Goal: Task Accomplishment & Management: Manage account settings

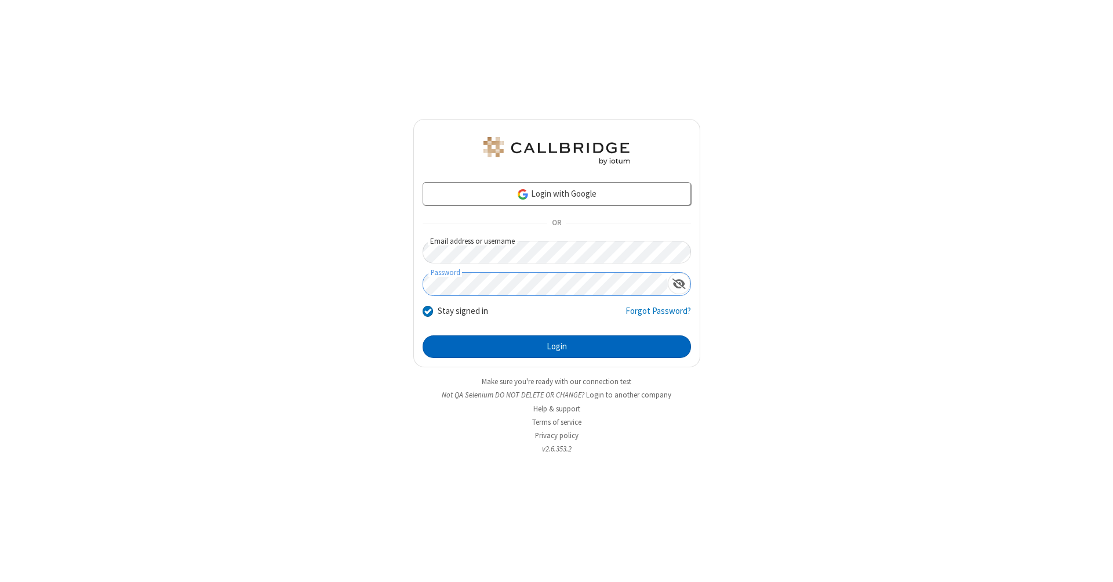
click at [557, 347] on button "Login" at bounding box center [557, 346] width 268 height 23
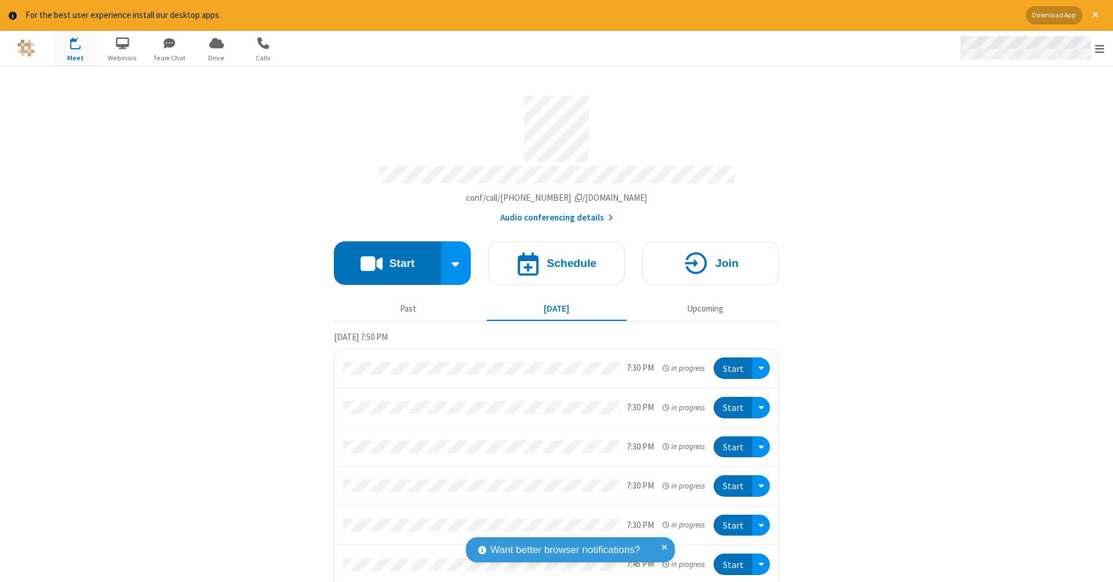
click at [1100, 49] on span "Open menu" at bounding box center [1099, 49] width 9 height 12
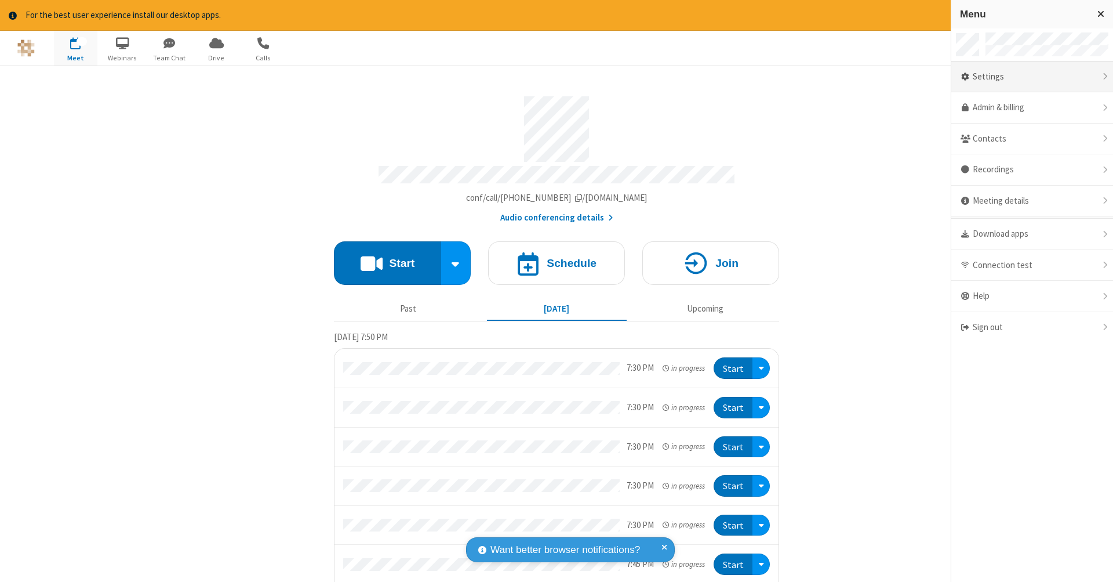
click at [1032, 76] on div "Settings" at bounding box center [1033, 76] width 162 height 31
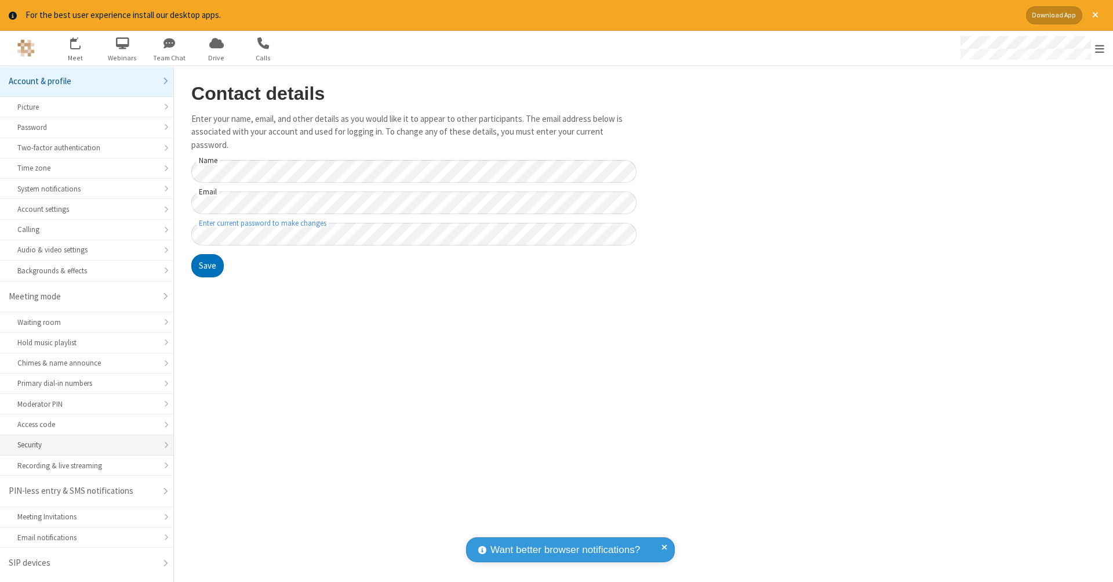
click at [86, 442] on div "Security" at bounding box center [86, 444] width 139 height 11
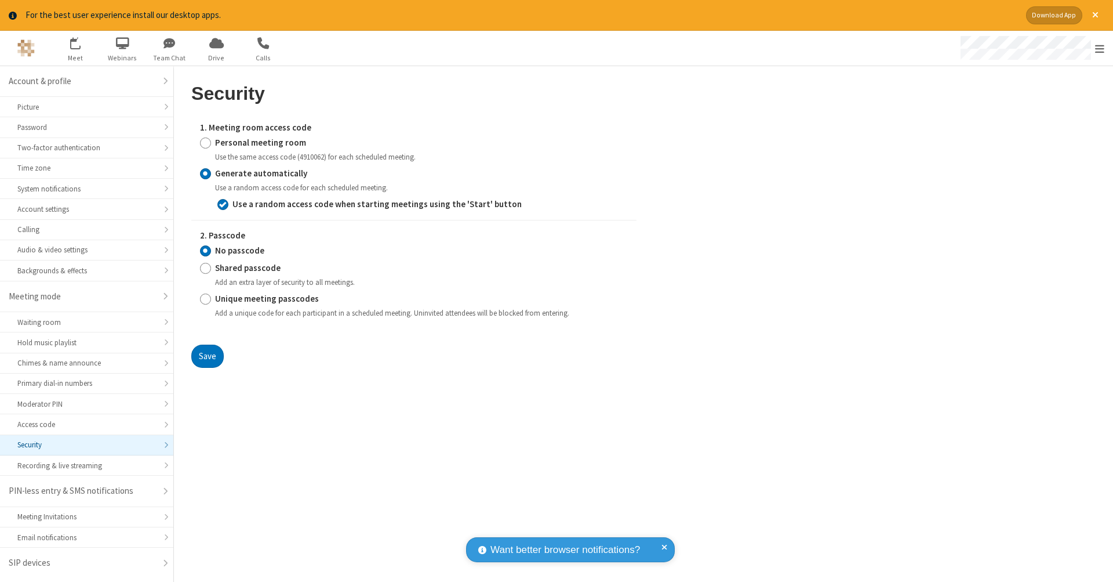
click at [205, 141] on input "Personal meeting room" at bounding box center [205, 142] width 11 height 12
radio input "true"
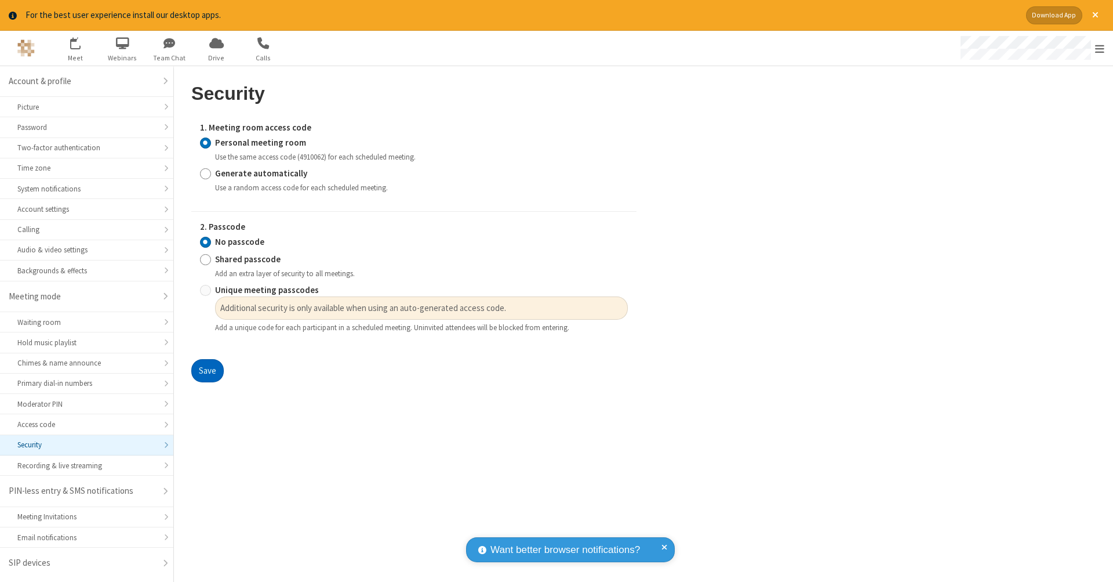
click at [207, 367] on button "Save" at bounding box center [207, 370] width 32 height 23
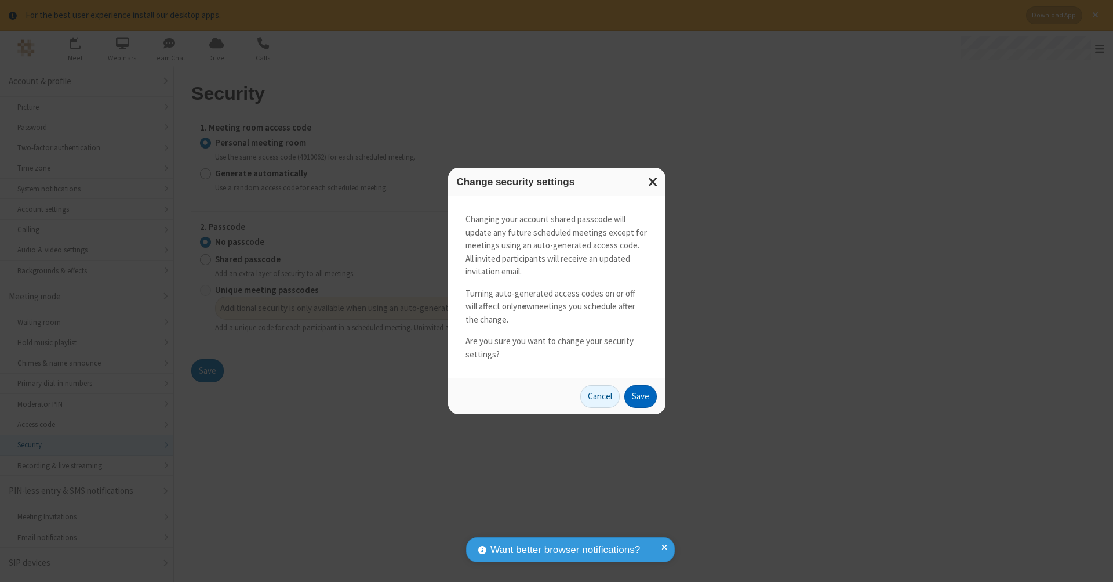
click at [640, 394] on button "Save" at bounding box center [641, 396] width 32 height 23
